Goal: Navigation & Orientation: Find specific page/section

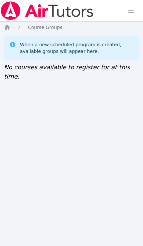
click at [84, 14] on img at bounding box center [47, 10] width 94 height 19
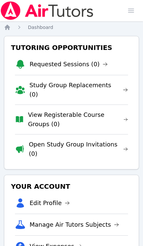
click at [131, 13] on span "button" at bounding box center [131, 10] width 15 height 15
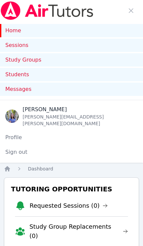
click at [88, 61] on link "Study Groups" at bounding box center [71, 59] width 143 height 13
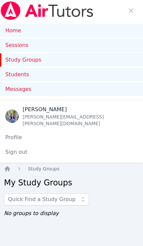
click at [104, 47] on link "Sessions" at bounding box center [71, 45] width 143 height 13
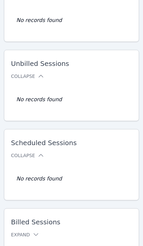
click at [33, 232] on icon at bounding box center [36, 235] width 7 height 7
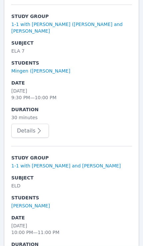
scroll to position [1567, 0]
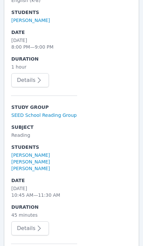
scroll to position [615, 0]
